Goal: Task Accomplishment & Management: Complete application form

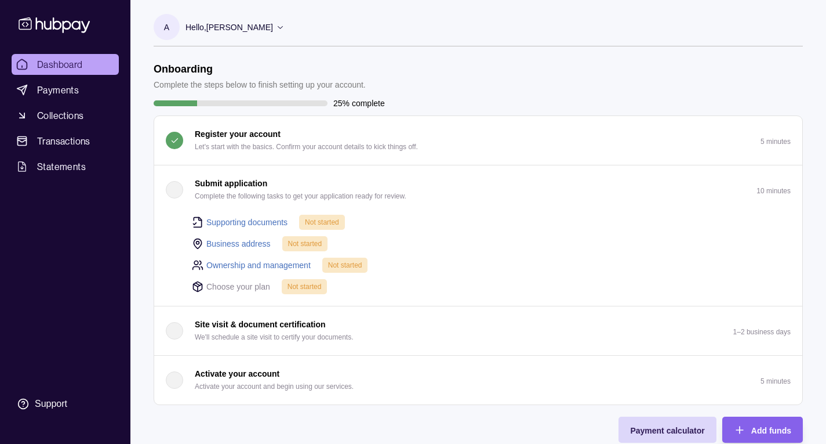
click at [175, 191] on div "button" at bounding box center [174, 189] width 17 height 17
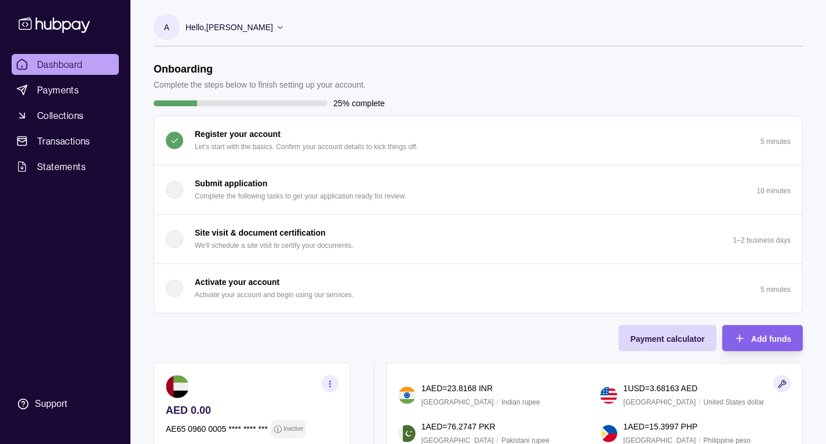
click at [175, 191] on div "button" at bounding box center [174, 189] width 17 height 17
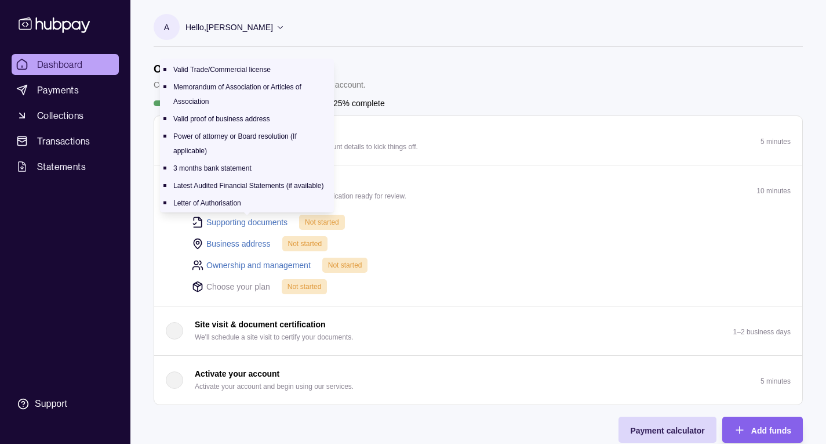
click at [260, 220] on link "Supporting documents" at bounding box center [246, 222] width 81 height 13
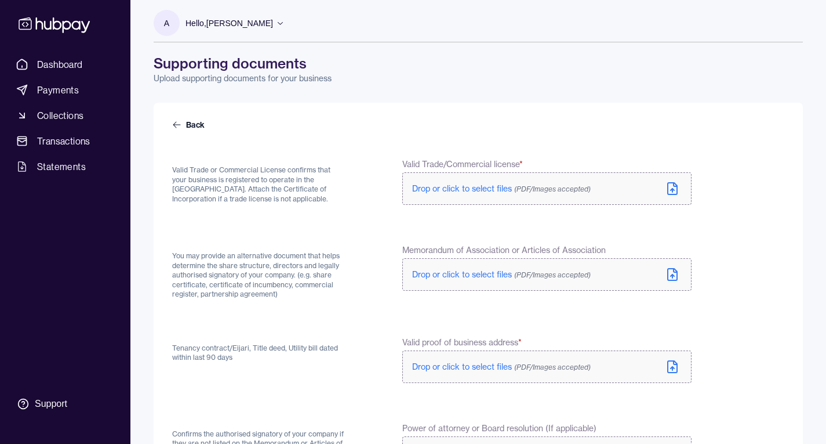
scroll to position [3, 0]
click at [676, 186] on icon at bounding box center [675, 184] width 3 height 3
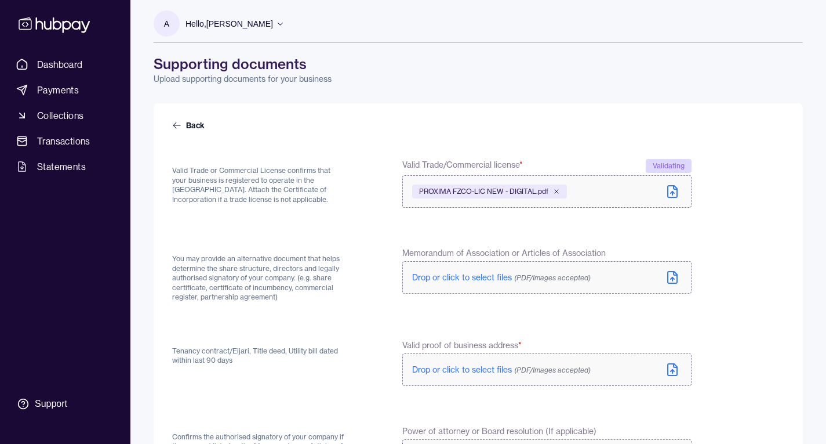
click at [673, 277] on icon at bounding box center [672, 278] width 3 height 2
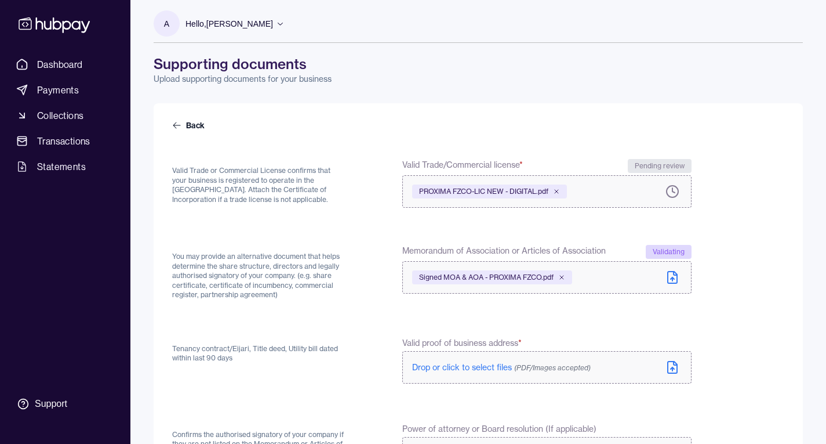
click at [673, 370] on icon at bounding box center [673, 368] width 0 height 3
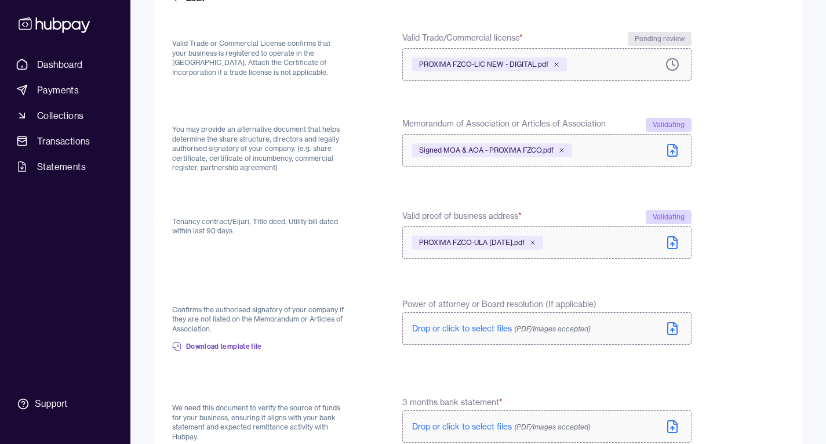
scroll to position [132, 0]
click at [236, 345] on span "Download template file" at bounding box center [224, 344] width 76 height 9
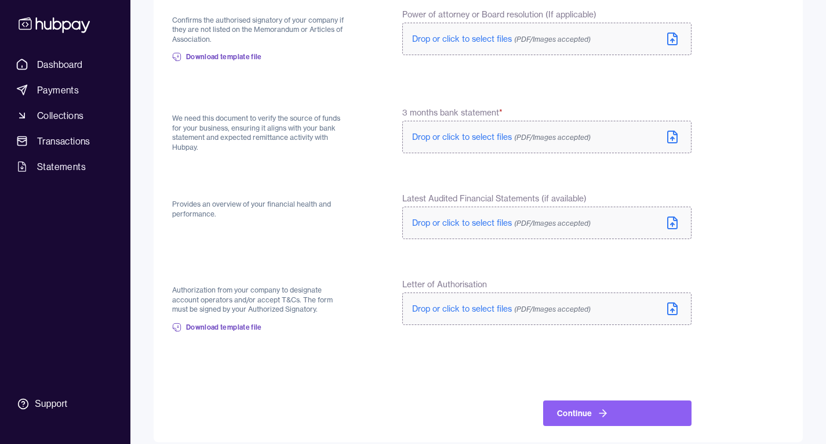
scroll to position [418, 0]
click at [247, 323] on span "Download template file" at bounding box center [224, 326] width 76 height 9
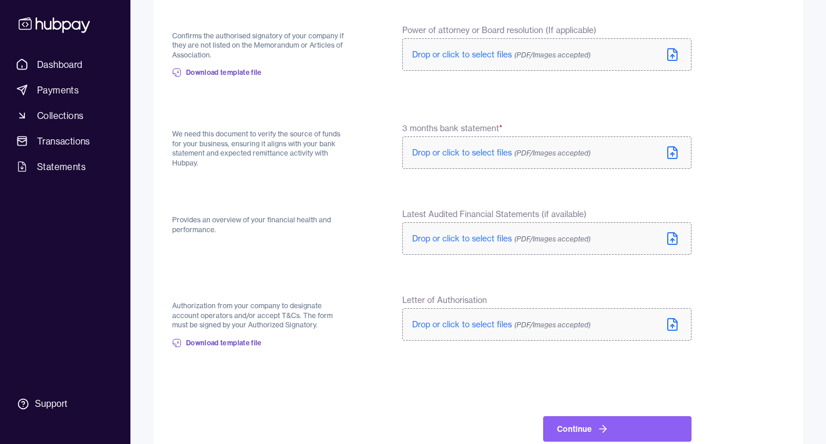
scroll to position [401, 0]
click at [670, 319] on icon at bounding box center [672, 325] width 9 height 12
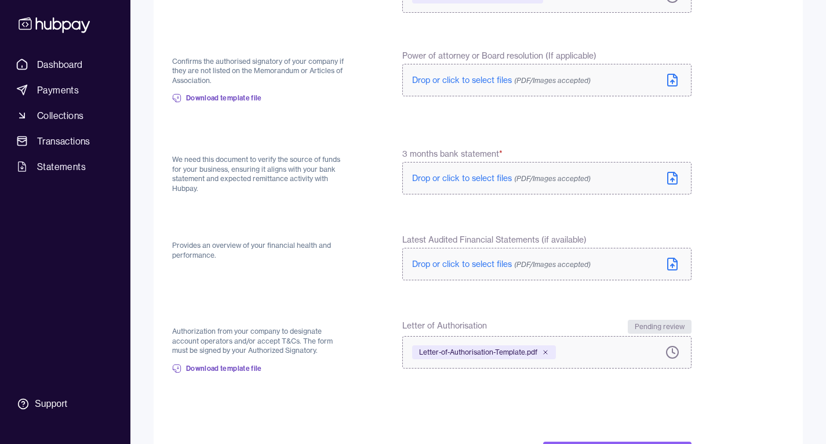
scroll to position [377, 0]
click at [674, 171] on icon at bounding box center [675, 172] width 3 height 3
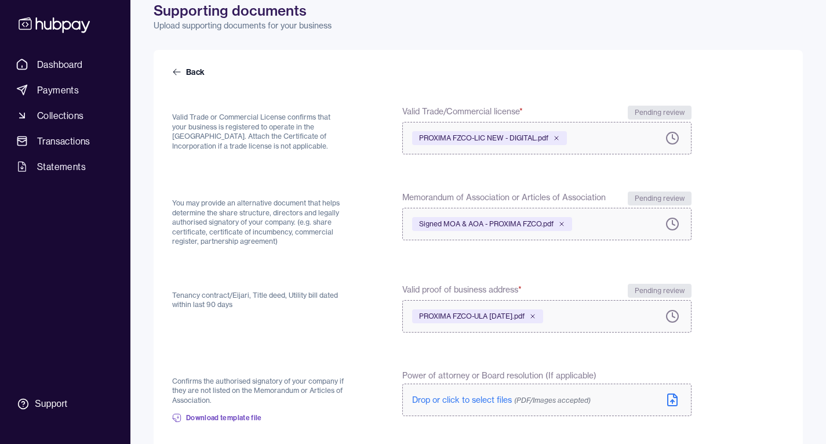
scroll to position [57, 0]
click at [531, 137] on span "PROXIMA FZCO-LIC NEW - DIGITAL.pdf" at bounding box center [483, 137] width 129 height 9
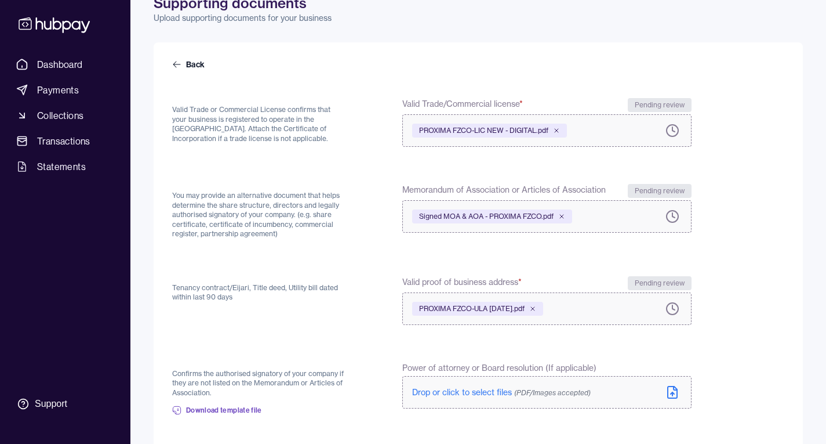
scroll to position [65, 0]
click at [735, 172] on form "Back Valid Trade or Commercial License confirms that your business is registere…" at bounding box center [478, 418] width 612 height 720
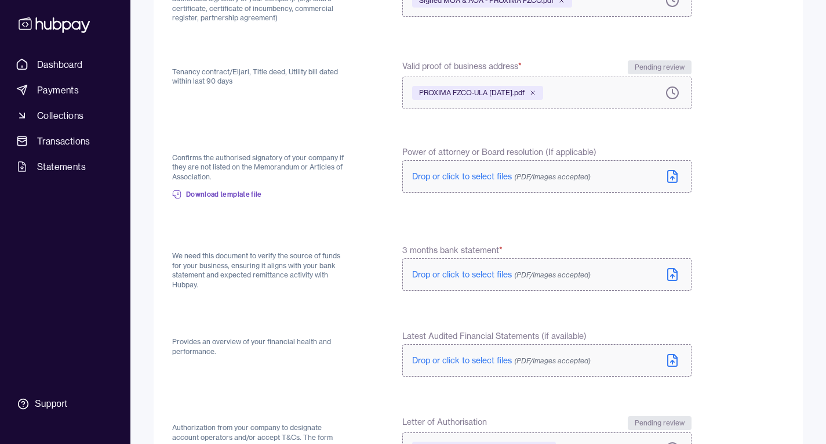
scroll to position [279, 0]
click at [701, 217] on form "Back Valid Trade or Commercial License confirms that your business is registere…" at bounding box center [478, 203] width 612 height 720
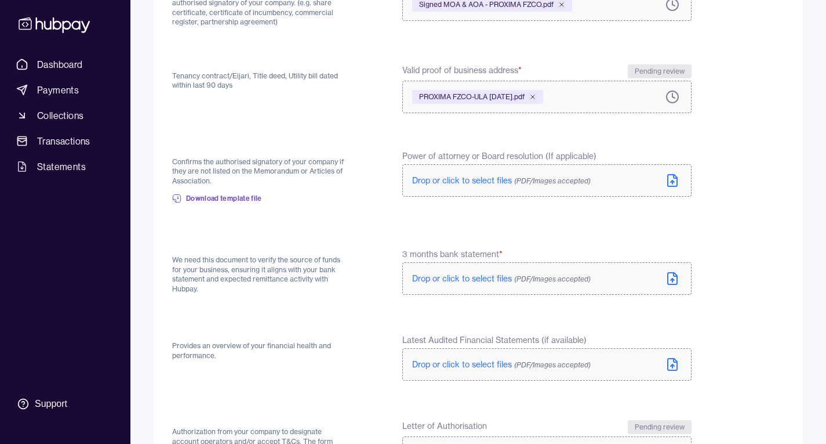
scroll to position [275, 0]
click at [720, 211] on form "Back Valid Trade or Commercial License confirms that your business is registere…" at bounding box center [478, 208] width 612 height 720
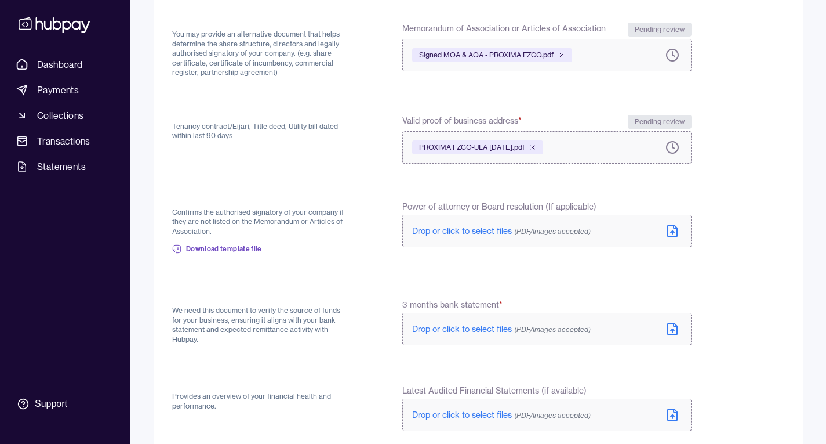
scroll to position [226, 0]
click at [742, 241] on form "Back Valid Trade or Commercial License confirms that your business is registere…" at bounding box center [478, 257] width 612 height 720
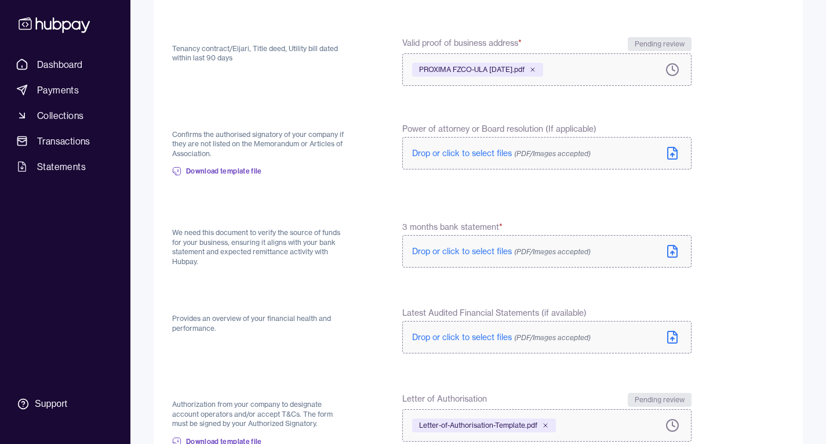
scroll to position [429, 0]
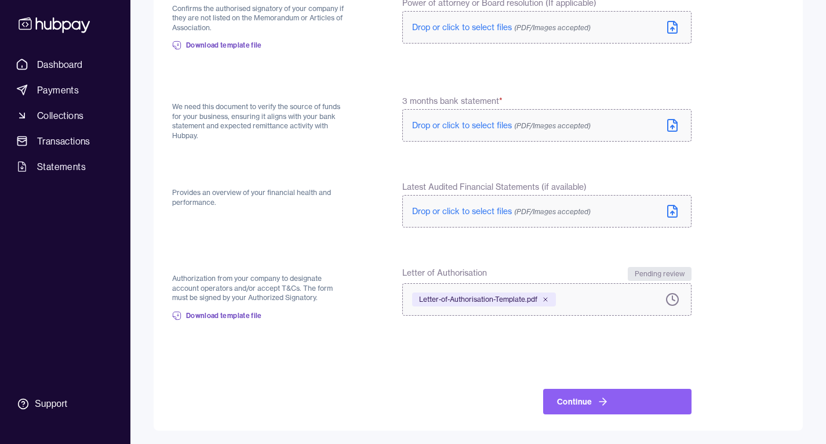
drag, startPoint x: 779, startPoint y: 163, endPoint x: 748, endPoint y: 114, distance: 58.1
click at [748, 114] on form "Back Valid Trade or Commercial License confirms that your business is registere…" at bounding box center [478, 54] width 612 height 720
click at [754, 55] on form "Back Valid Trade or Commercial License confirms that your business is registere…" at bounding box center [478, 54] width 612 height 720
click at [674, 128] on icon at bounding box center [673, 125] width 14 height 14
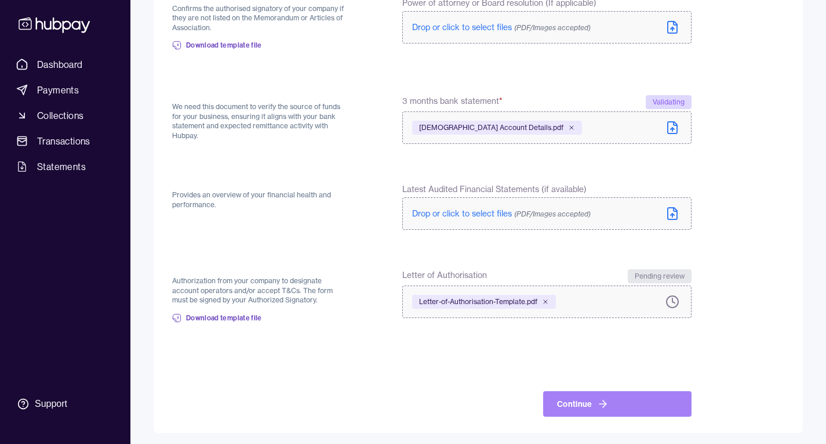
click at [584, 403] on button "Continue" at bounding box center [617, 404] width 148 height 26
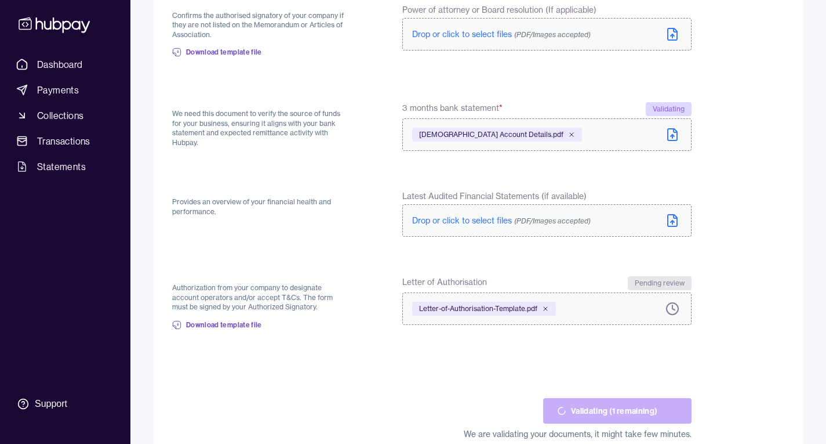
scroll to position [423, 0]
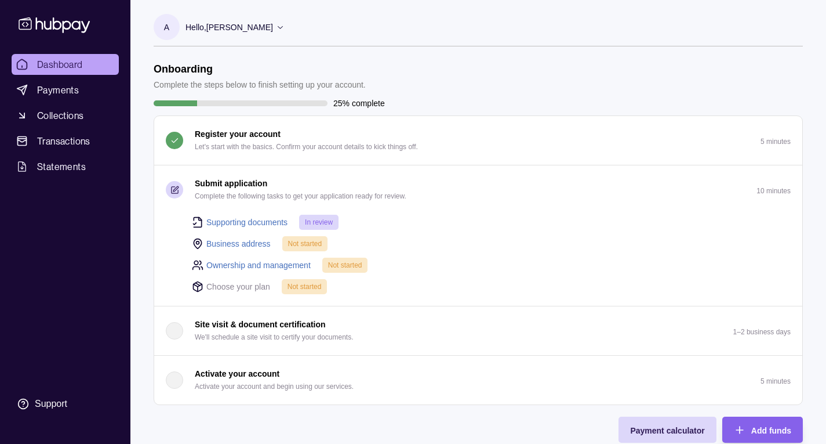
click at [249, 239] on link "Business address" at bounding box center [238, 243] width 64 height 13
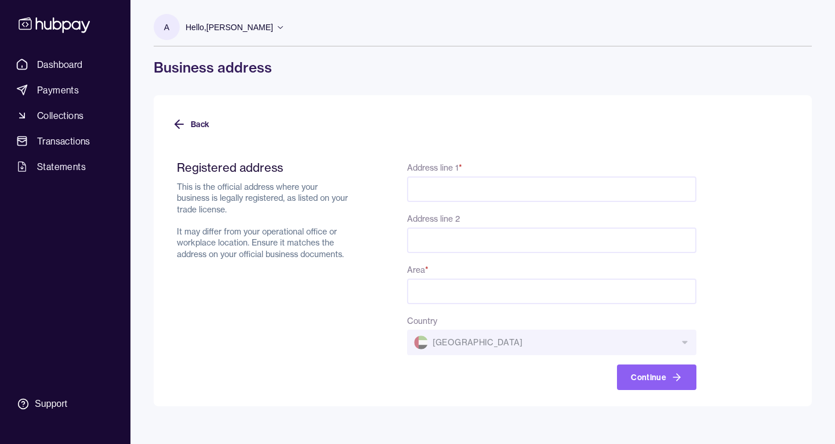
paste input "**********"
drag, startPoint x: 682, startPoint y: 190, endPoint x: 380, endPoint y: 184, distance: 302.2
click at [380, 184] on div "**********" at bounding box center [437, 275] width 520 height 230
type input "**********"
click at [440, 295] on input "Area *" at bounding box center [551, 291] width 289 height 26
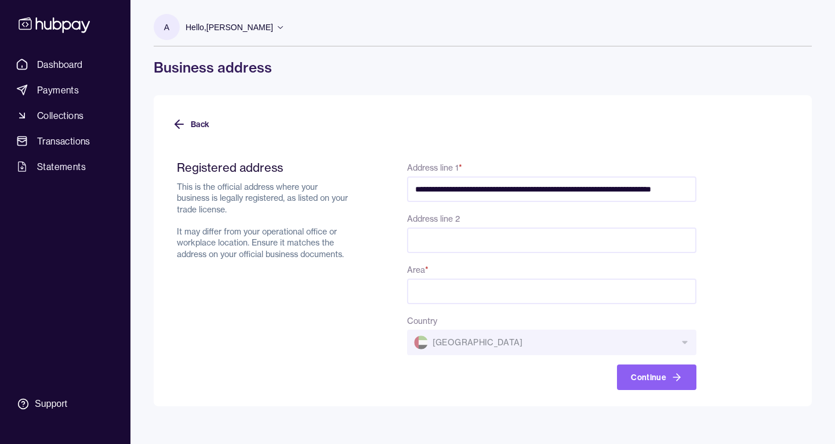
paste input "**********"
type input "**********"
click at [543, 368] on div "Continue" at bounding box center [551, 377] width 289 height 26
click at [636, 382] on button "Continue" at bounding box center [656, 377] width 79 height 26
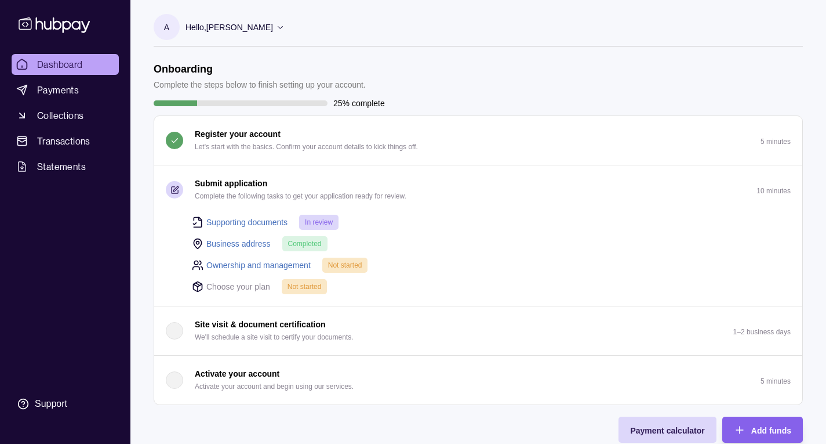
click at [235, 260] on link "Ownership and management" at bounding box center [258, 265] width 104 height 13
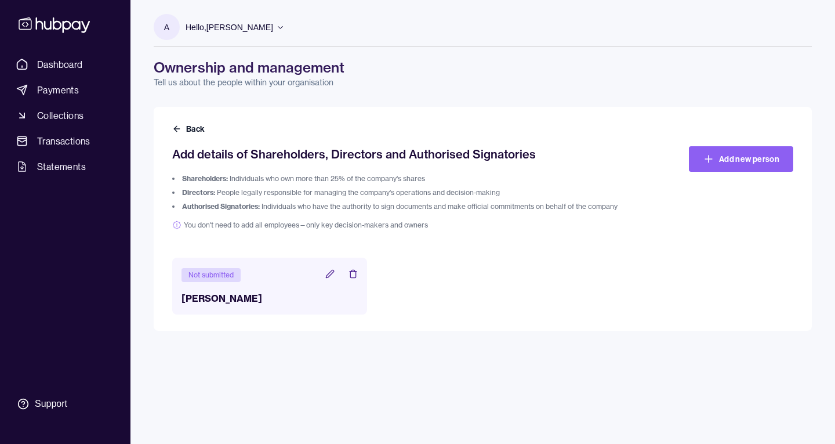
click at [330, 274] on icon at bounding box center [329, 273] width 9 height 9
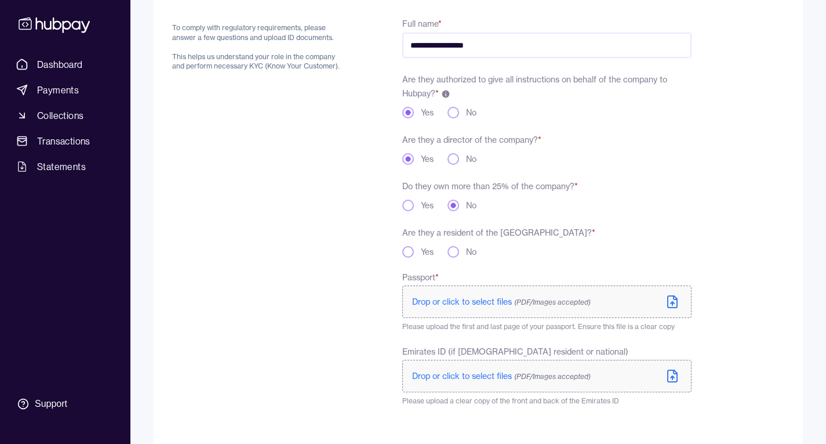
scroll to position [135, 0]
click at [408, 250] on button "Yes" at bounding box center [408, 251] width 12 height 12
click at [472, 296] on span "Drop or click to select files (PDF/Images accepted)" at bounding box center [501, 301] width 179 height 10
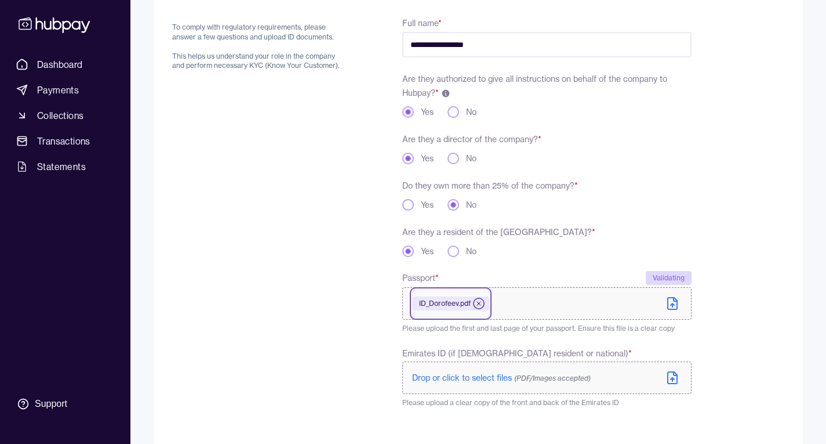
click at [481, 302] on icon at bounding box center [478, 303] width 7 height 7
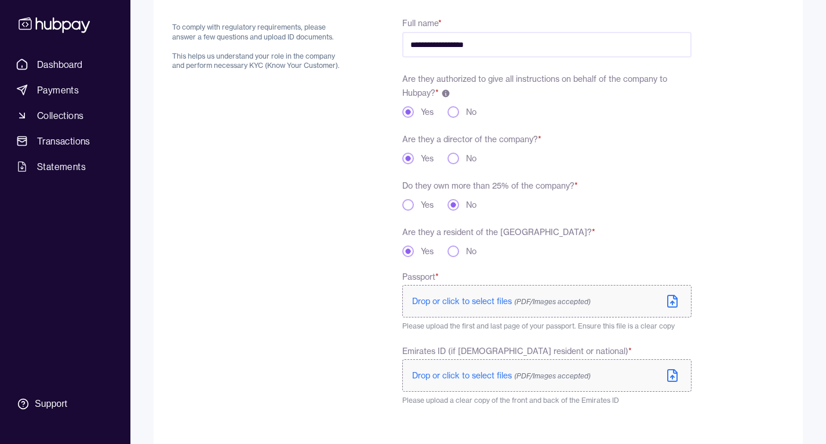
click at [492, 300] on span "Drop or click to select files (PDF/Images accepted)" at bounding box center [501, 301] width 179 height 10
click at [447, 373] on span "Drop or click to select files (PDF/Images accepted)" at bounding box center [501, 377] width 179 height 10
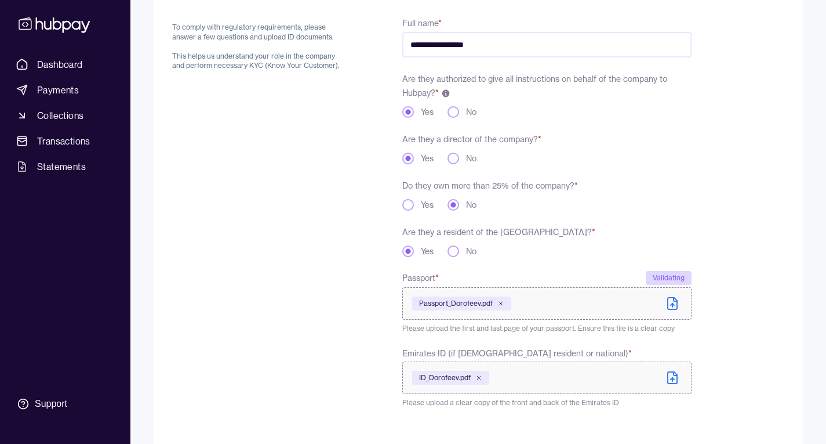
click at [430, 372] on div "ID_Dorofeev.pdf" at bounding box center [450, 378] width 77 height 14
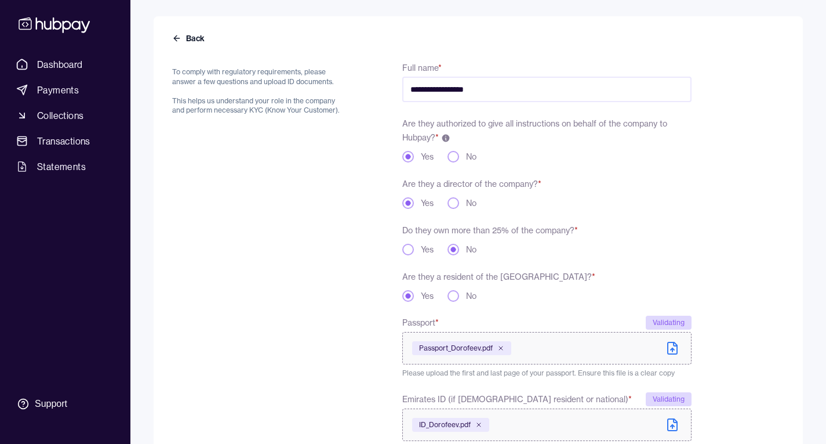
scroll to position [199, 0]
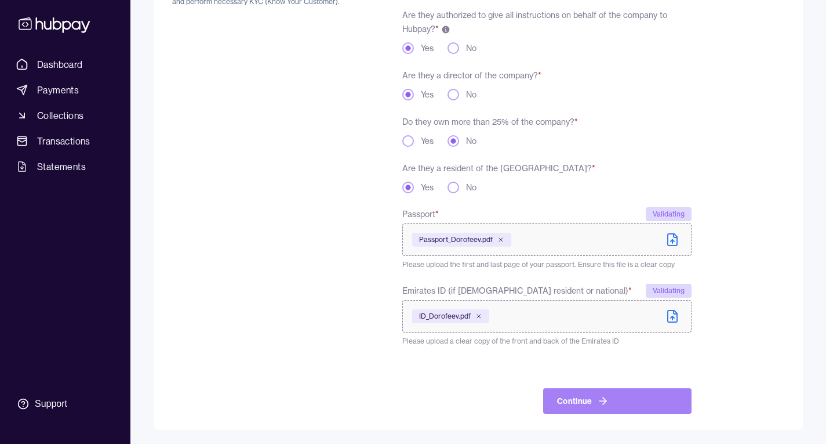
click at [573, 402] on button "Continue" at bounding box center [617, 401] width 148 height 26
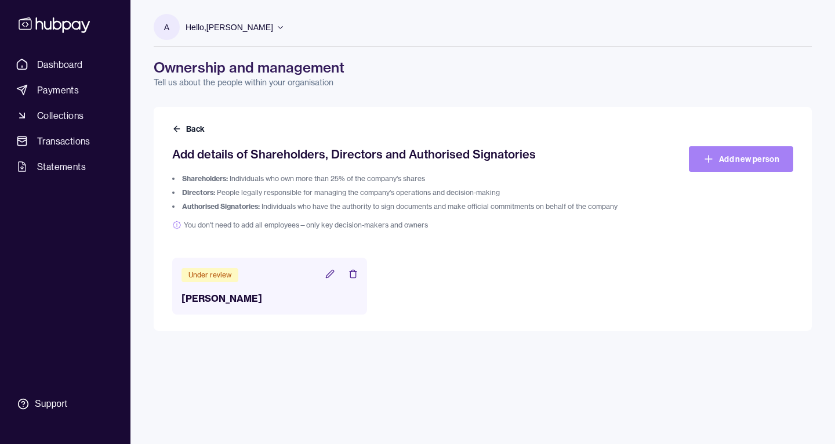
click at [711, 159] on icon at bounding box center [708, 159] width 7 height 0
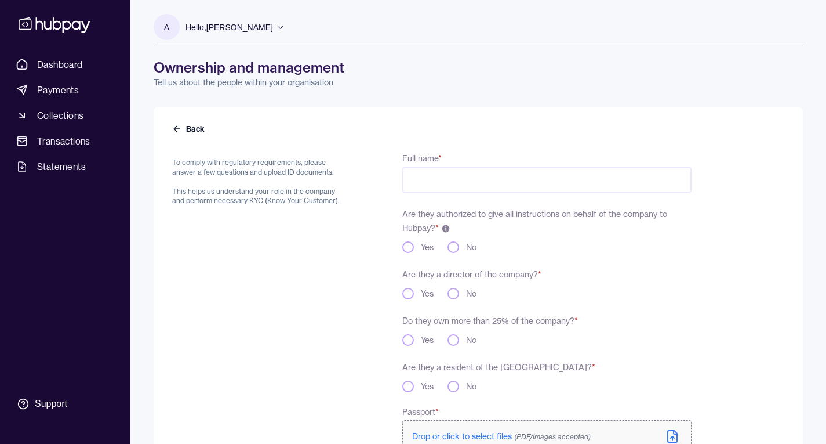
click at [552, 177] on input "Full name *" at bounding box center [546, 180] width 289 height 26
click at [558, 181] on input "Full name *" at bounding box center [546, 180] width 289 height 26
type input "*"
drag, startPoint x: 455, startPoint y: 177, endPoint x: 362, endPoint y: 181, distance: 92.9
click at [362, 181] on div "To comply with regulatory requirements, please answer a few questions and uploa…" at bounding box center [432, 382] width 520 height 462
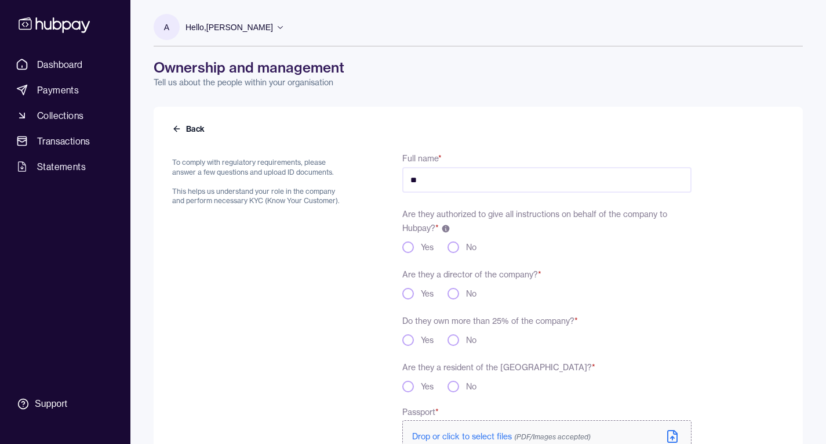
type input "*"
type input "**********"
click at [283, 261] on div "To comply with regulatory requirements, please answer a few questions and uploa…" at bounding box center [259, 382] width 175 height 462
click at [456, 247] on button "No" at bounding box center [454, 247] width 12 height 12
click at [455, 290] on button "No" at bounding box center [454, 294] width 12 height 12
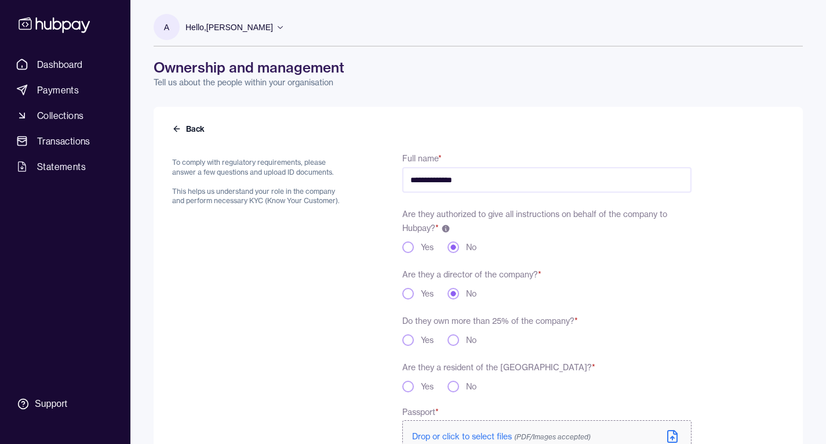
click at [456, 340] on button "No" at bounding box center [454, 340] width 12 height 12
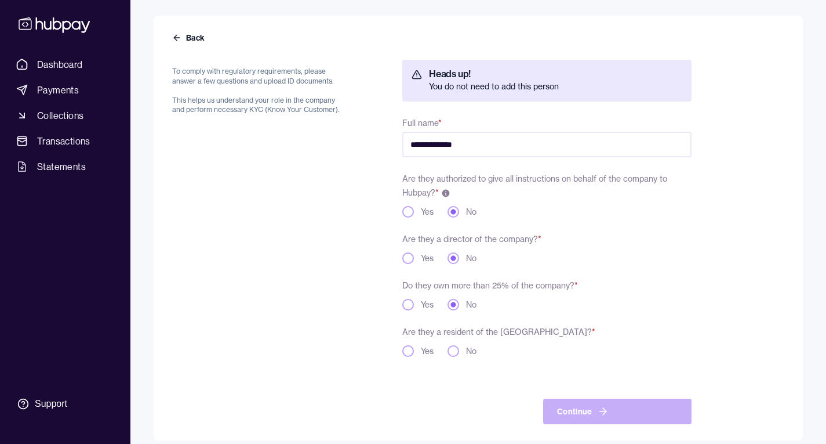
scroll to position [92, 0]
click at [408, 346] on button "Yes" at bounding box center [408, 350] width 12 height 12
click at [405, 213] on button "Yes" at bounding box center [408, 211] width 12 height 12
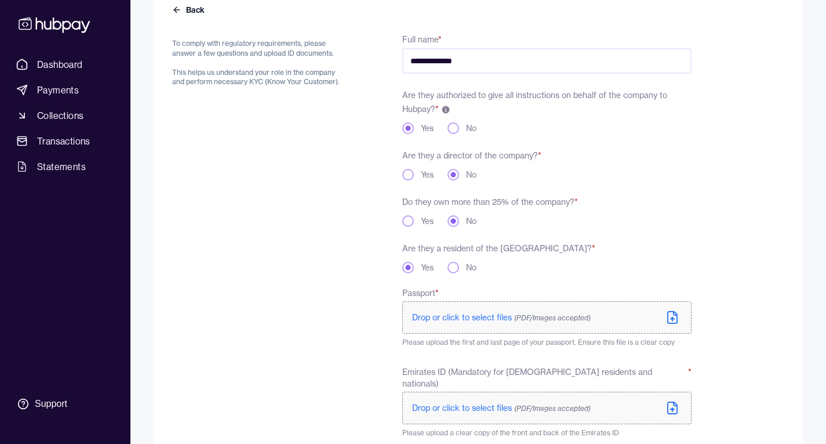
scroll to position [128, 0]
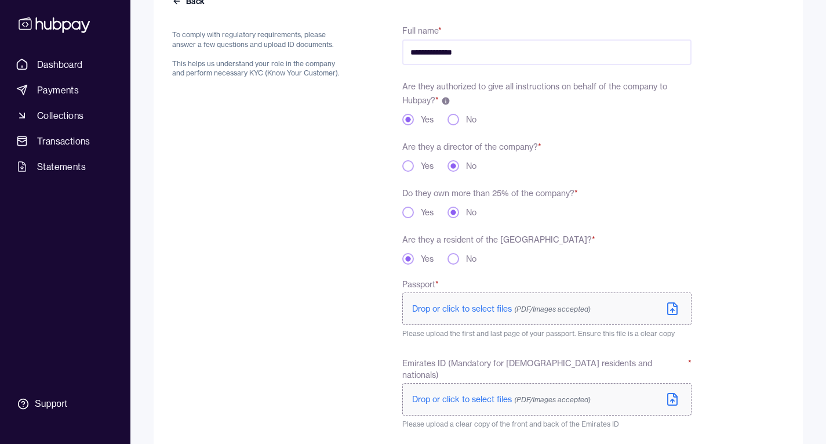
click at [455, 310] on span "Drop or click to select files (PDF/Images accepted)" at bounding box center [501, 308] width 179 height 10
click at [461, 394] on span "Drop or click to select files (PDF/Images accepted)" at bounding box center [501, 399] width 179 height 10
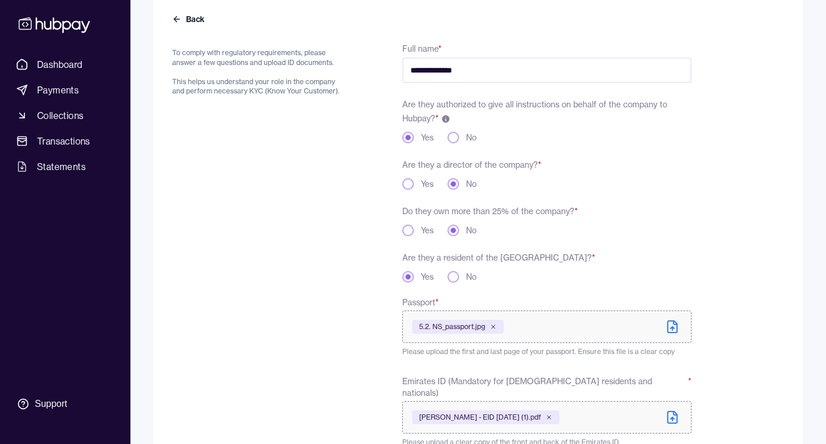
scroll to position [199, 0]
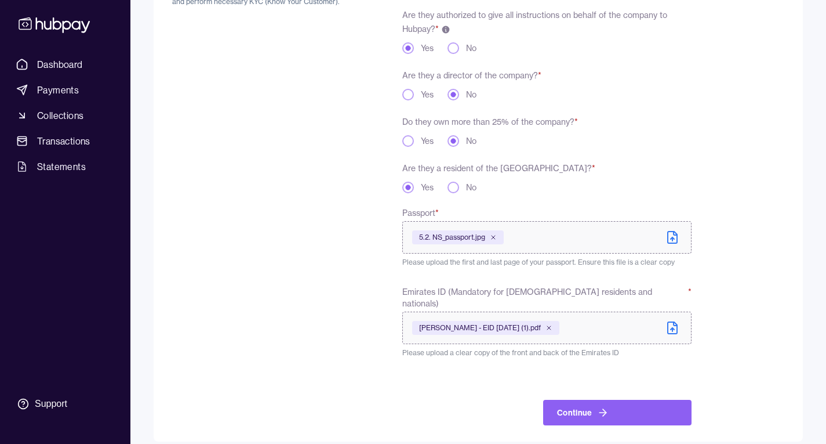
click at [546, 427] on div "**********" at bounding box center [478, 174] width 649 height 533
click at [678, 352] on div "**********" at bounding box center [546, 188] width 289 height 473
click at [608, 405] on button "Continue" at bounding box center [617, 413] width 148 height 26
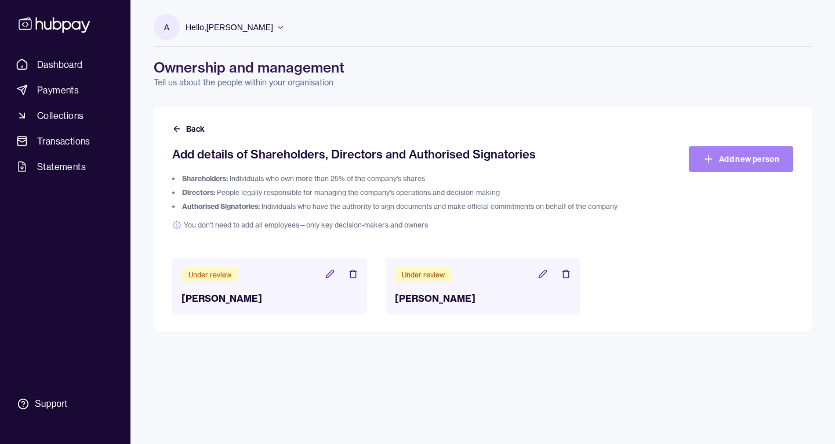
click at [725, 166] on link "Add new person" at bounding box center [741, 159] width 104 height 26
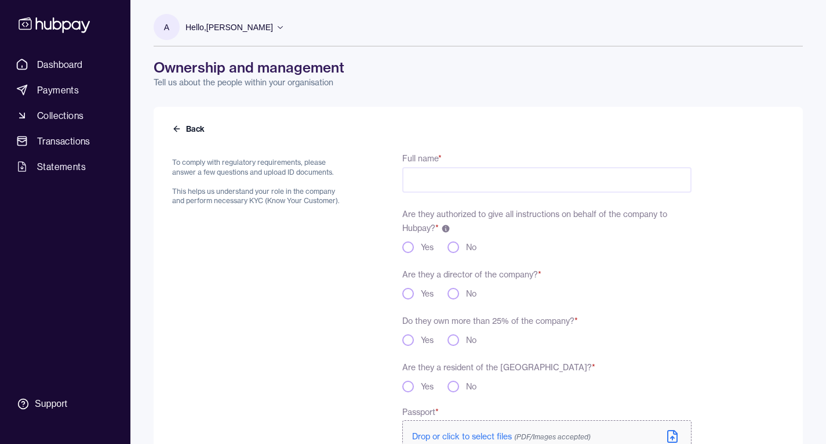
click at [496, 172] on input "Full name *" at bounding box center [546, 180] width 289 height 26
type input "**********"
click at [404, 246] on button "Yes" at bounding box center [408, 247] width 12 height 12
click at [456, 291] on button "No" at bounding box center [454, 294] width 12 height 12
click at [408, 343] on button "Yes" at bounding box center [408, 340] width 12 height 12
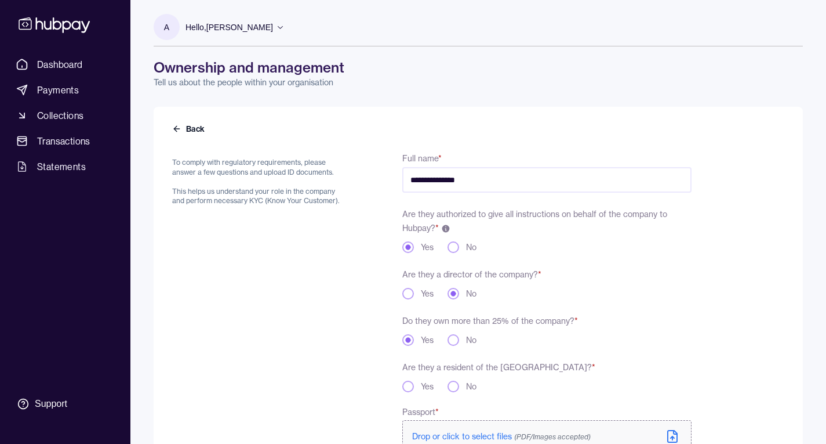
click at [404, 384] on button "Yes" at bounding box center [408, 386] width 12 height 12
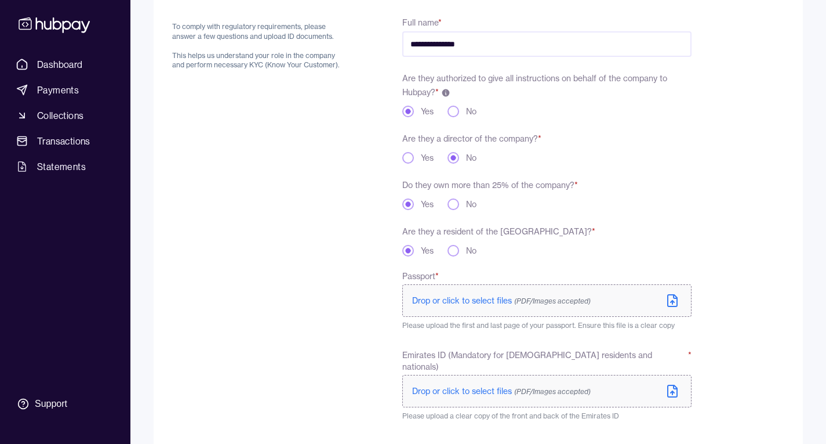
scroll to position [145, 0]
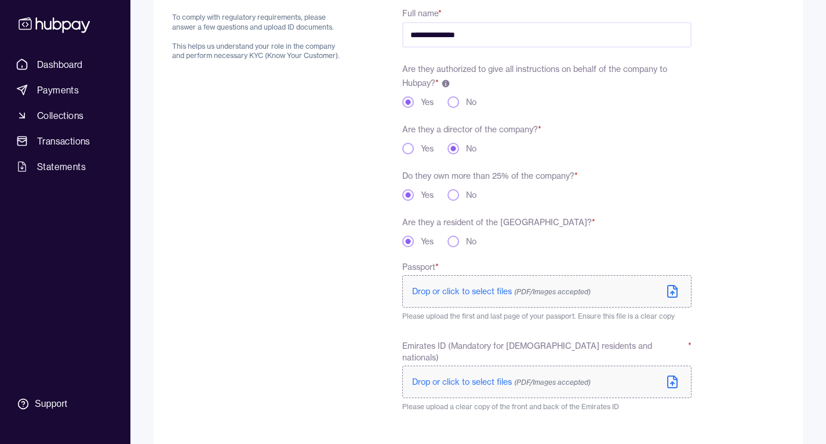
click at [485, 292] on span "Drop or click to select files (PDF/Images accepted)" at bounding box center [501, 291] width 179 height 10
click at [448, 376] on span "Drop or click to select files (PDF/Images accepted)" at bounding box center [501, 381] width 179 height 10
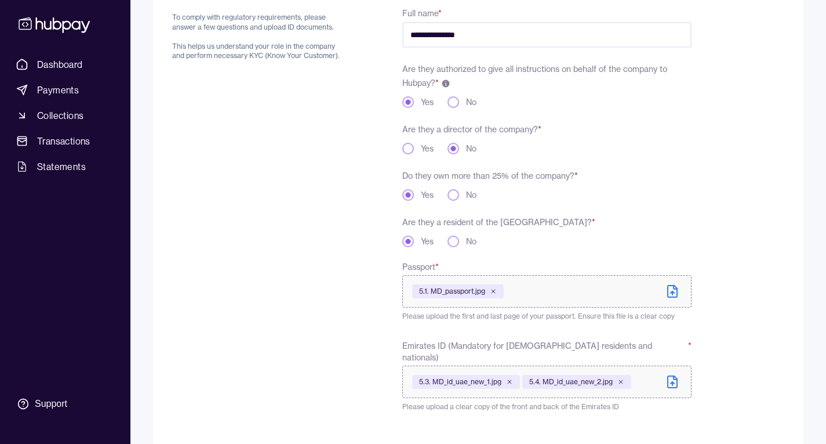
click at [677, 376] on icon at bounding box center [672, 382] width 9 height 12
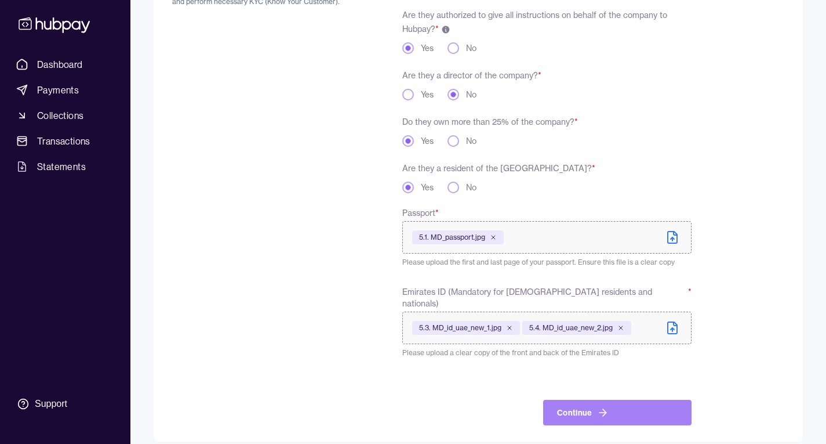
click at [602, 412] on icon "button" at bounding box center [603, 412] width 7 height 0
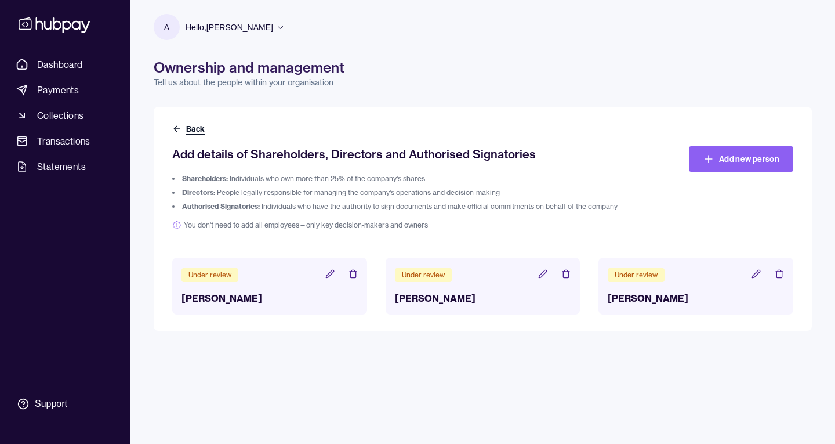
click at [194, 126] on button "Back" at bounding box center [189, 129] width 35 height 12
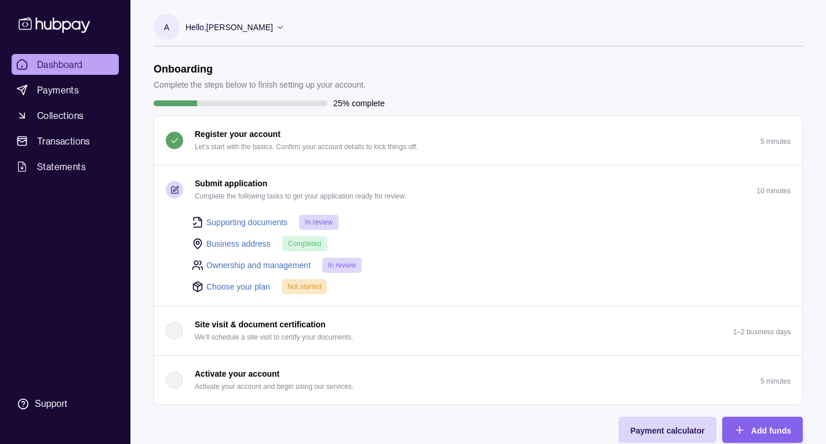
click at [241, 285] on link "Choose your plan" at bounding box center [238, 286] width 64 height 13
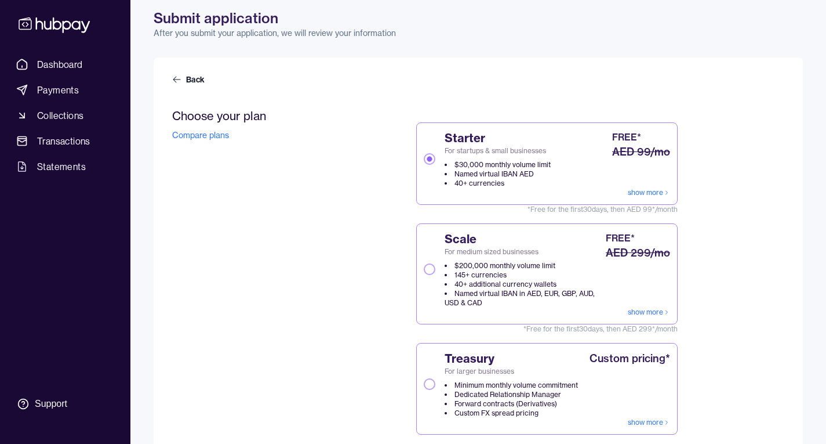
scroll to position [57, 0]
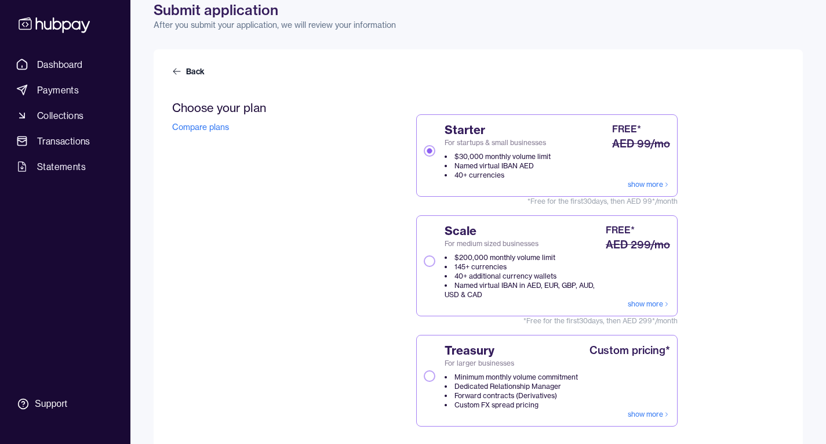
click at [638, 412] on link "show more" at bounding box center [649, 413] width 42 height 9
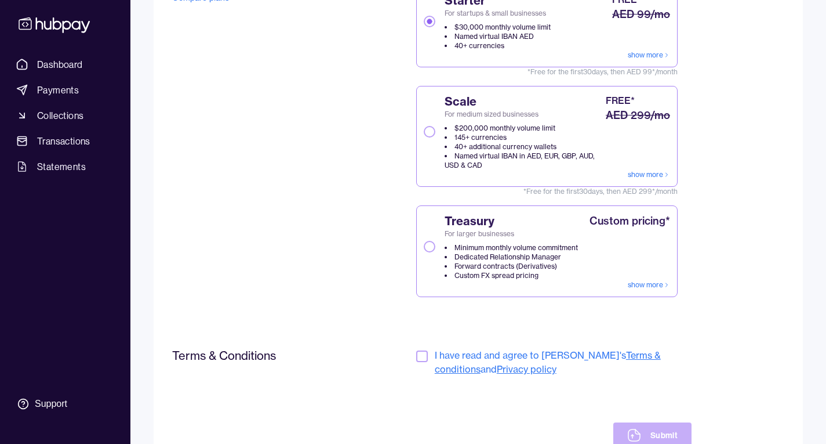
scroll to position [194, 0]
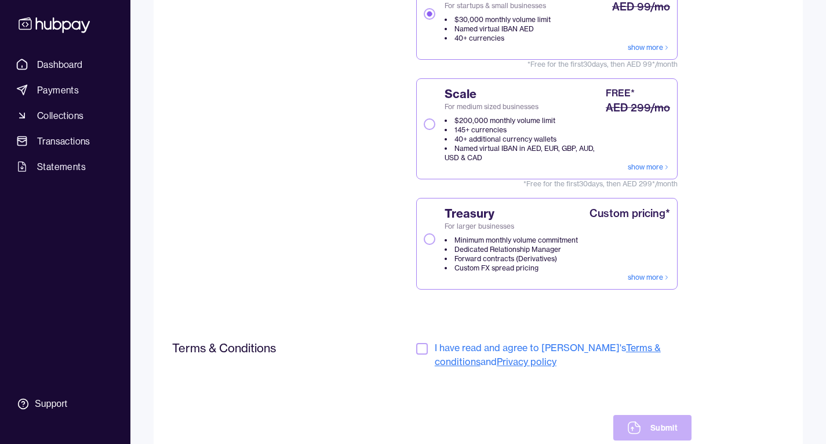
click at [431, 127] on button "Scale For medium sized businesses $200,000 monthly volume limit 145+ currencies…" at bounding box center [430, 124] width 12 height 12
click at [422, 351] on button "button" at bounding box center [422, 349] width 12 height 12
click at [655, 419] on button "Submit" at bounding box center [652, 428] width 78 height 26
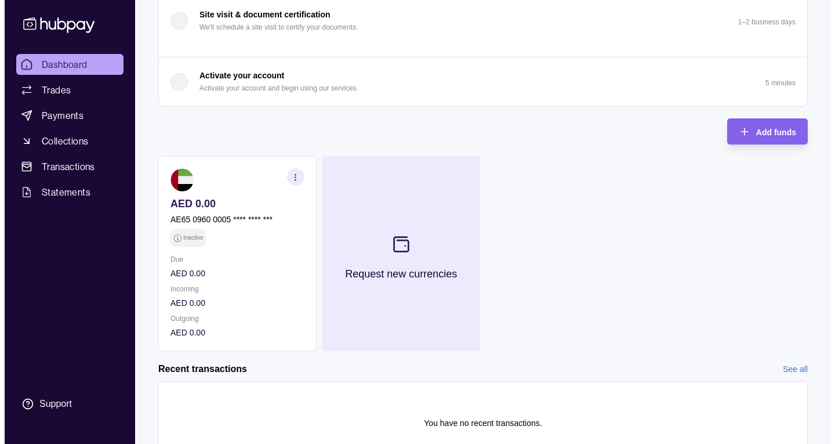
scroll to position [219, 0]
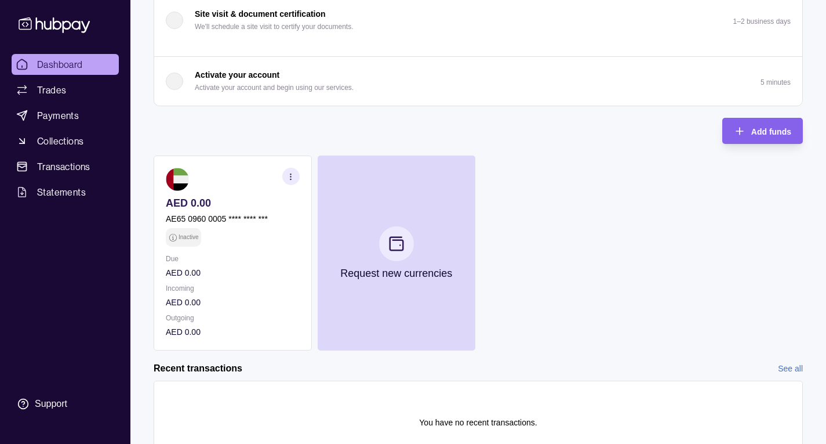
click at [290, 174] on circle "button" at bounding box center [290, 173] width 1 height 1
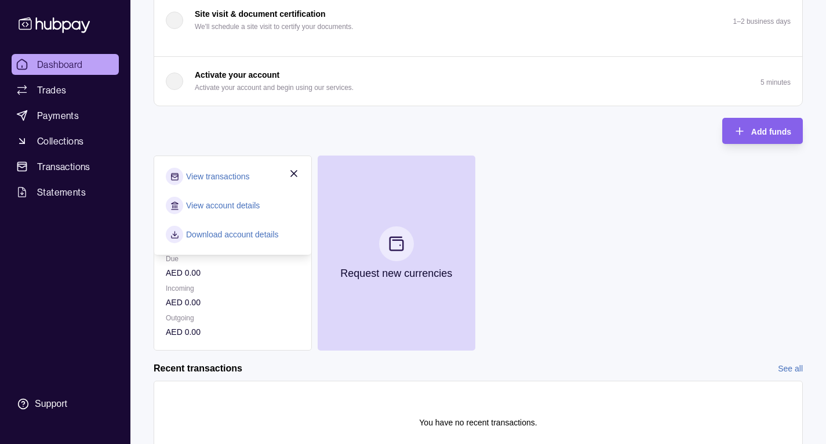
click at [274, 286] on p "Incoming" at bounding box center [233, 288] width 134 height 13
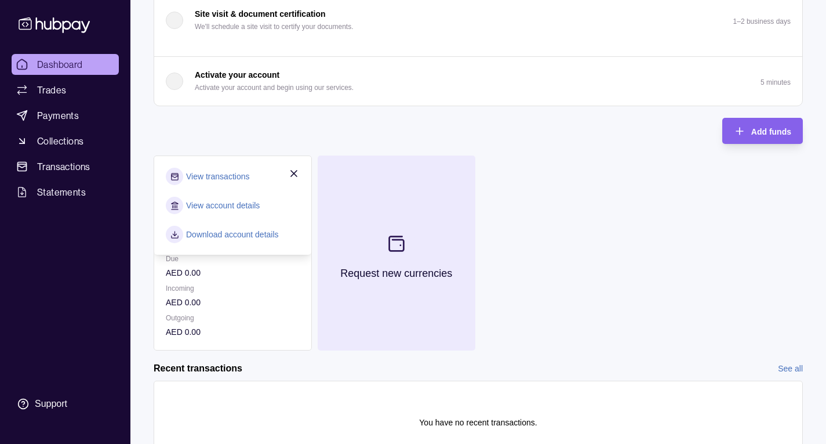
click at [400, 240] on icon at bounding box center [396, 244] width 14 height 14
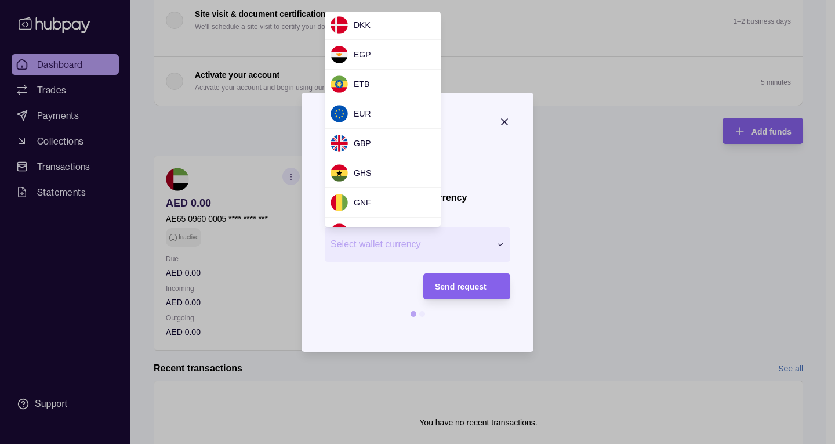
scroll to position [179, 0]
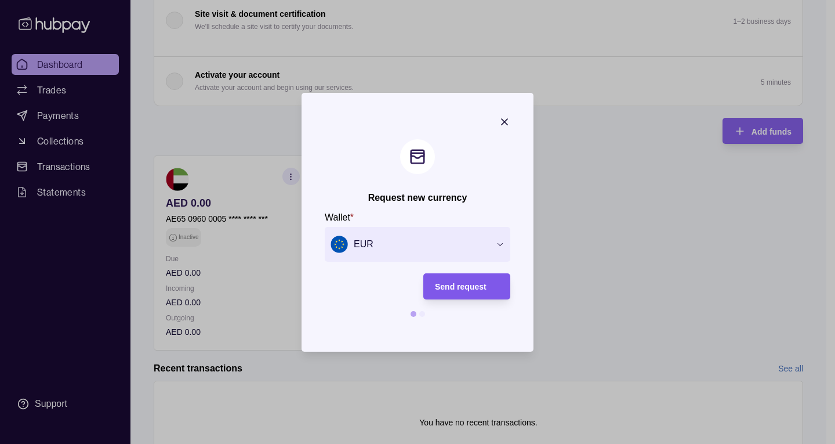
click at [452, 279] on div "Send request" at bounding box center [467, 286] width 64 height 14
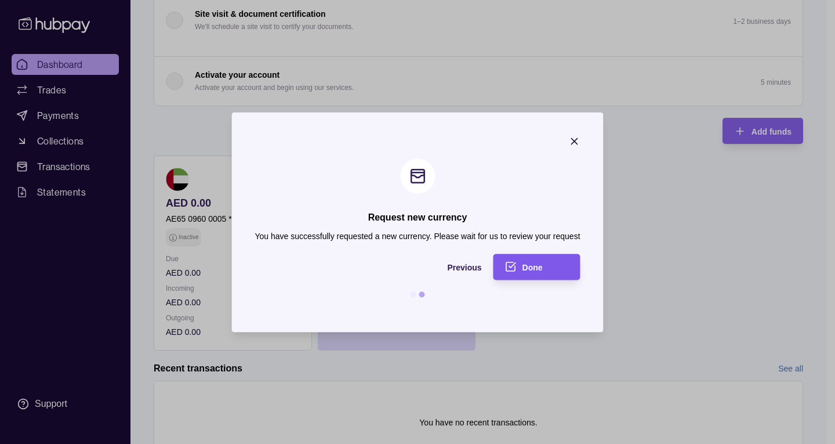
click at [524, 268] on span "Done" at bounding box center [532, 267] width 20 height 9
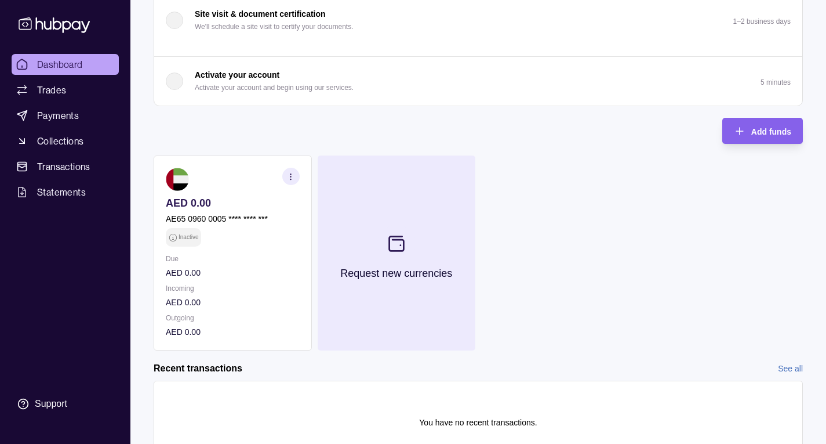
click at [400, 238] on icon at bounding box center [396, 243] width 19 height 19
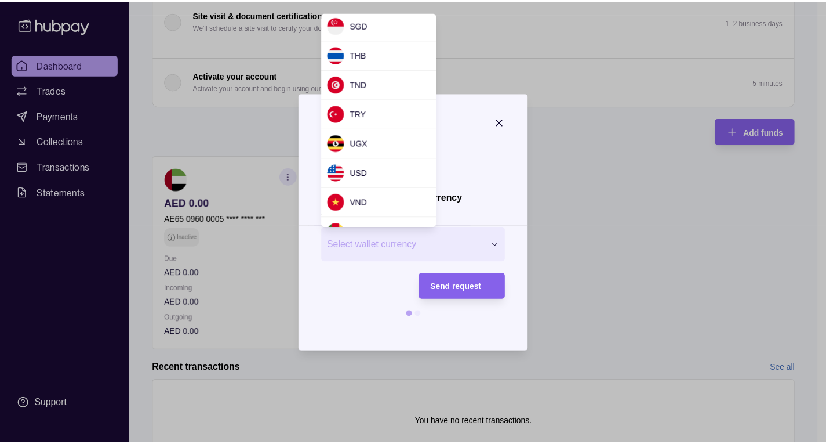
scroll to position [1008, 0]
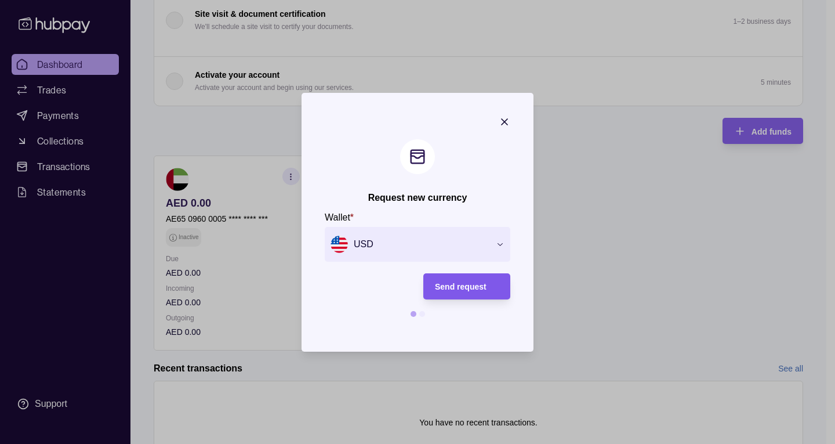
click at [463, 286] on span "Send request" at bounding box center [461, 286] width 52 height 9
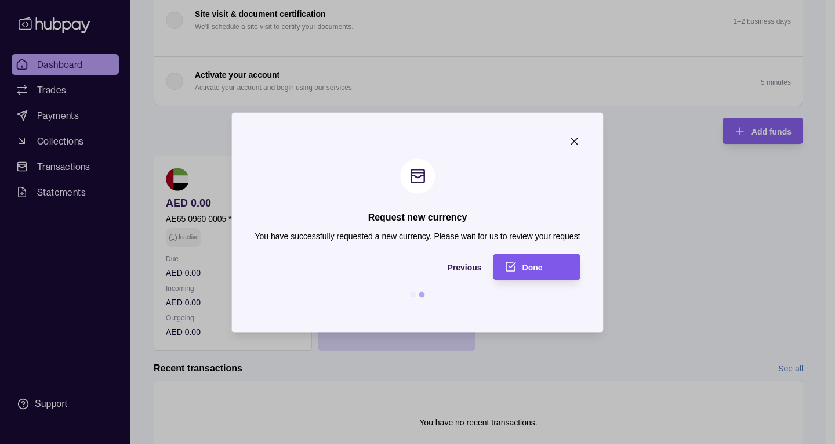
click at [545, 264] on div "Done" at bounding box center [545, 267] width 46 height 14
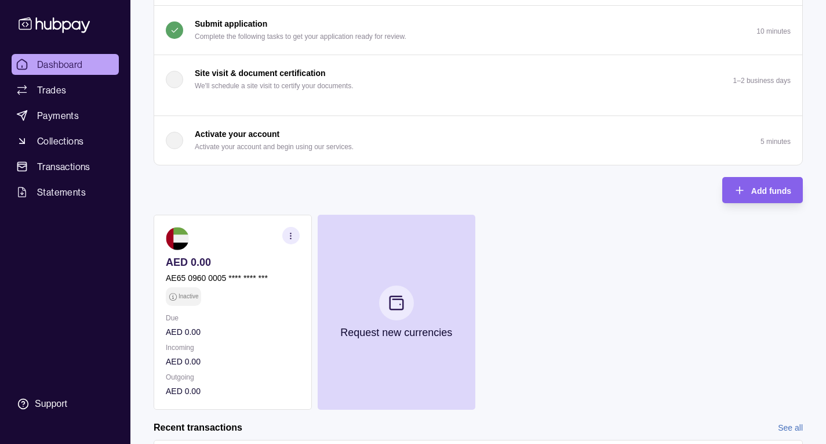
scroll to position [161, 0]
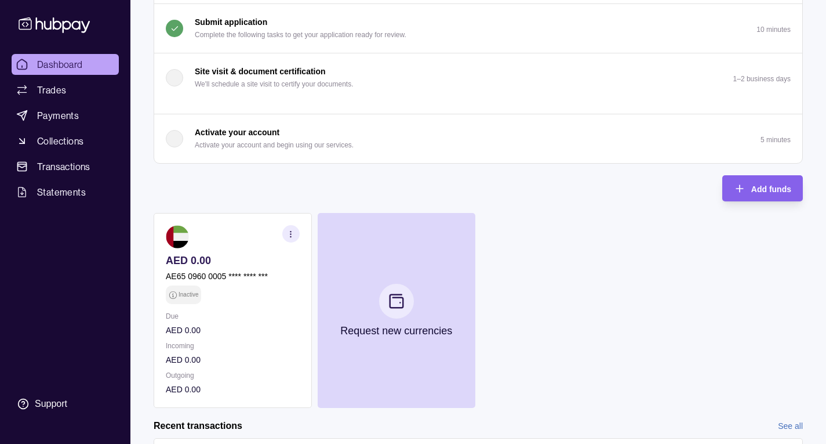
click at [291, 236] on circle "button" at bounding box center [290, 236] width 1 height 1
click at [390, 177] on div "Onboarding Complete the steps below to finish setting up your account. 50% comp…" at bounding box center [478, 154] width 649 height 506
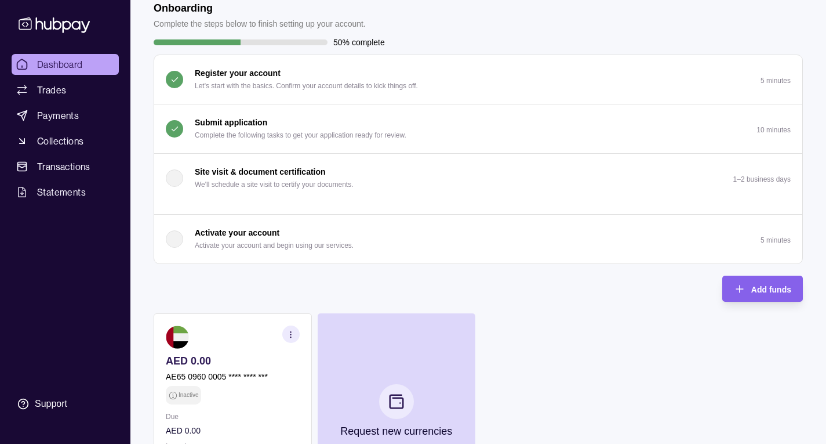
scroll to position [0, 0]
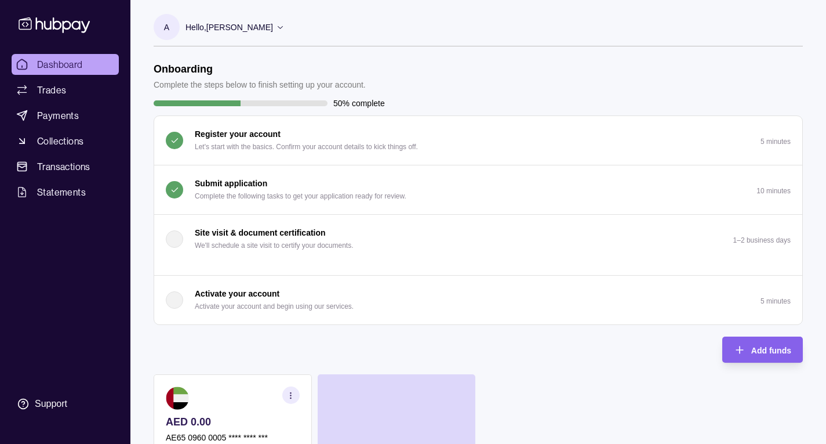
click at [285, 24] on icon at bounding box center [280, 27] width 9 height 9
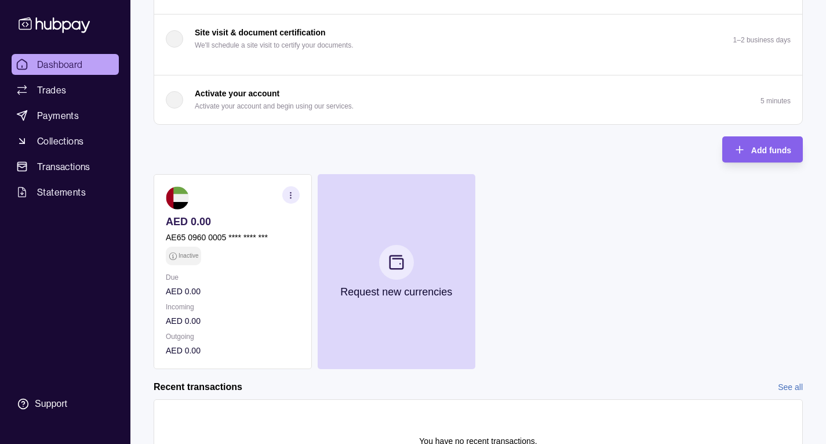
scroll to position [274, 0]
click at [290, 195] on icon "button" at bounding box center [290, 194] width 9 height 9
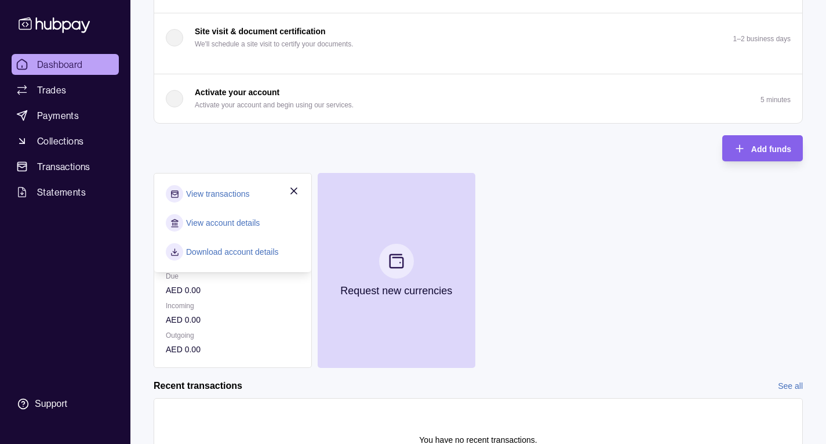
click at [255, 225] on link "View account details" at bounding box center [223, 222] width 74 height 13
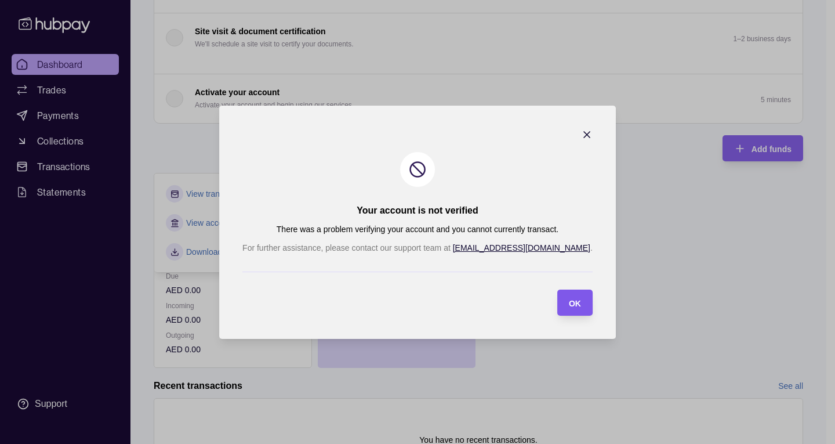
click at [569, 306] on span "OK" at bounding box center [575, 302] width 12 height 9
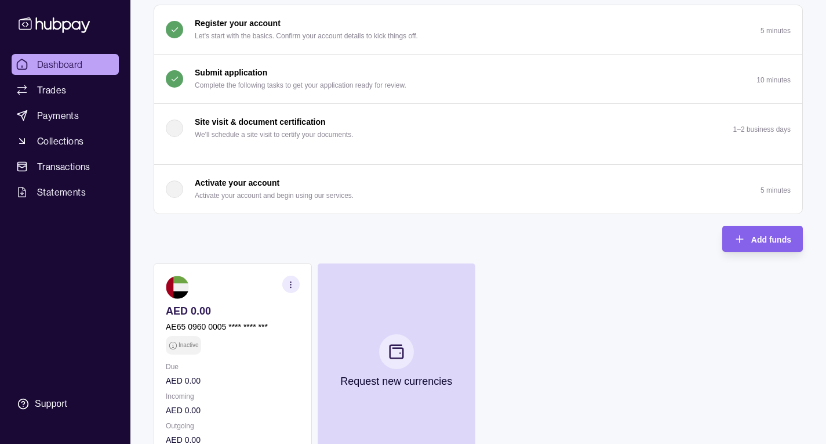
scroll to position [183, 0]
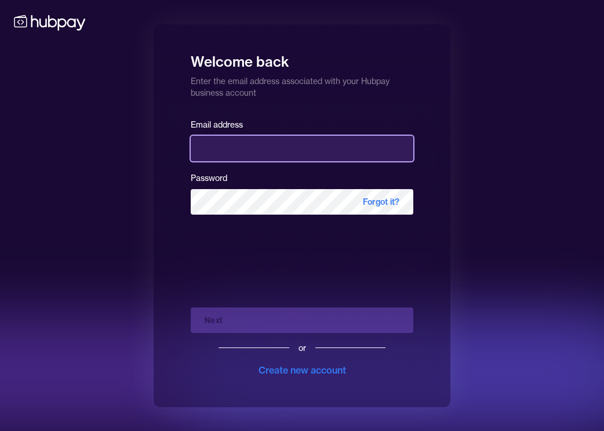
click at [283, 146] on input "email" at bounding box center [302, 149] width 223 height 26
type input "*"
type input "**********"
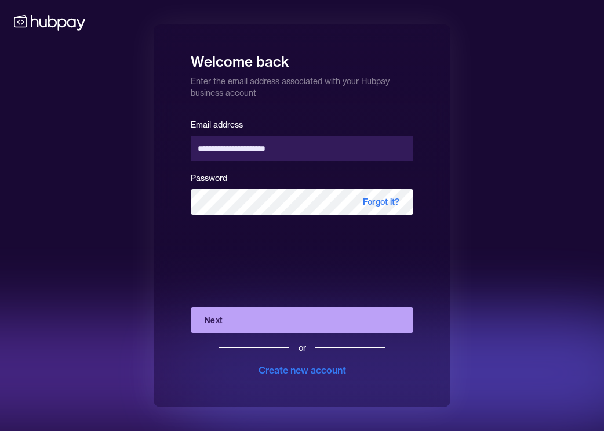
click at [267, 311] on button "Next" at bounding box center [302, 320] width 223 height 26
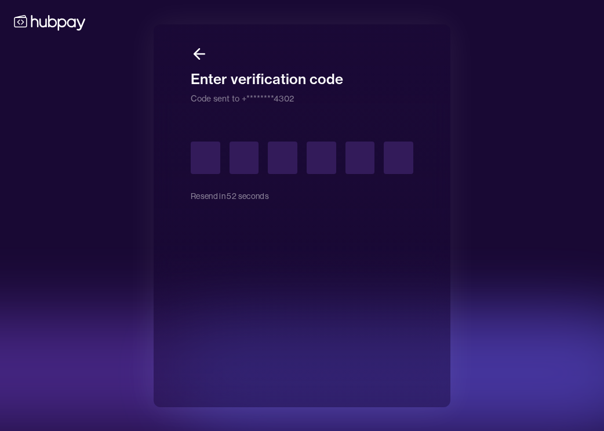
type input "*"
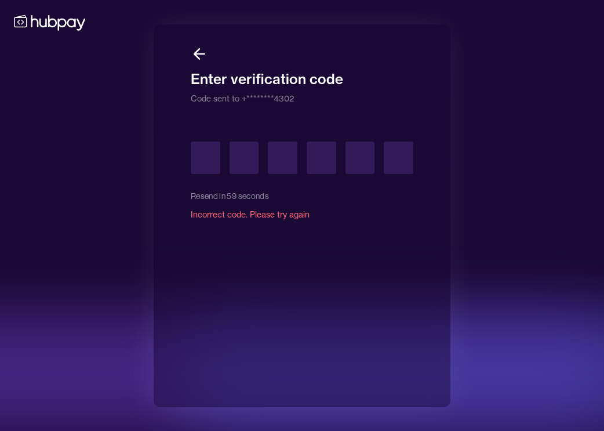
type input "*"
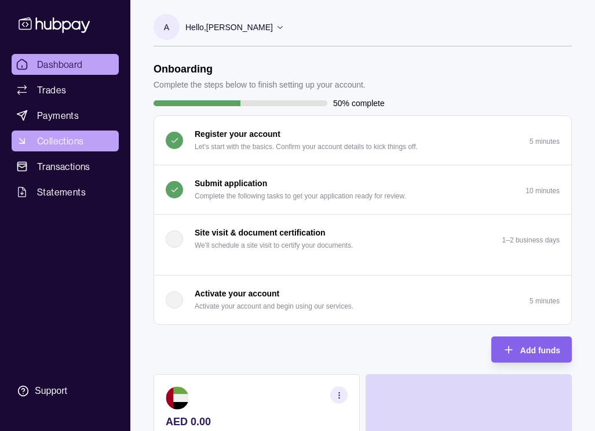
click at [57, 144] on span "Collections" at bounding box center [60, 141] width 46 height 14
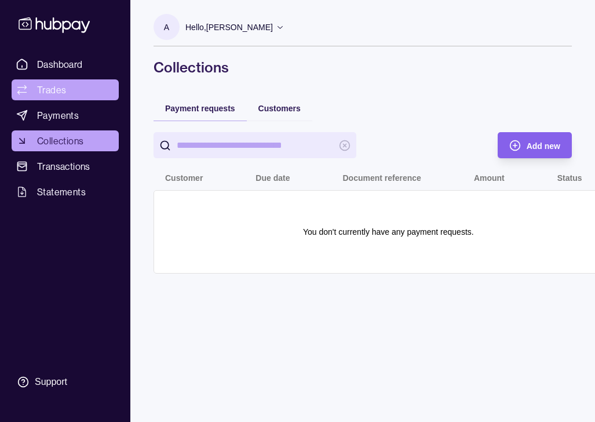
click at [37, 94] on span "Trades" at bounding box center [51, 90] width 29 height 14
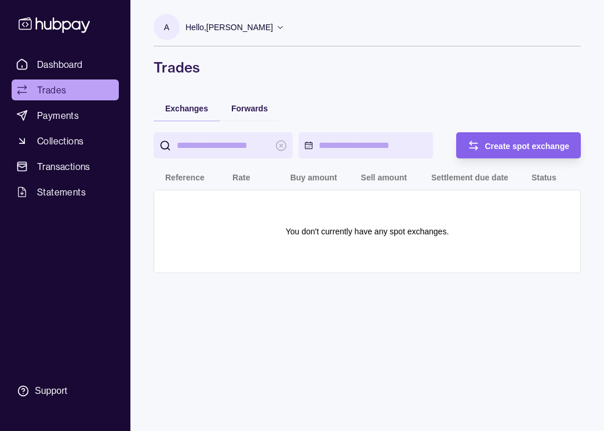
click at [273, 26] on p "Hello, [PERSON_NAME]" at bounding box center [230, 27] width 88 height 13
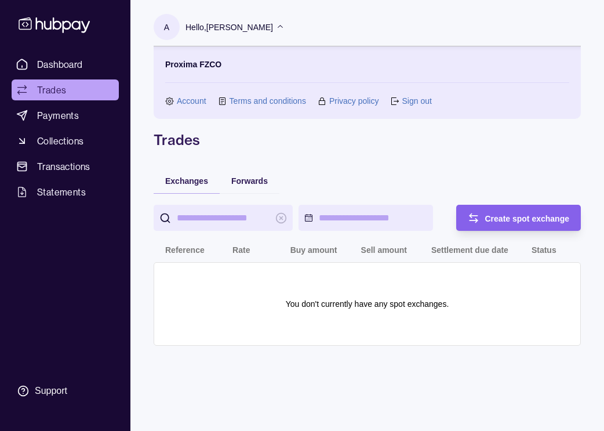
click at [203, 95] on link "Account" at bounding box center [192, 101] width 30 height 13
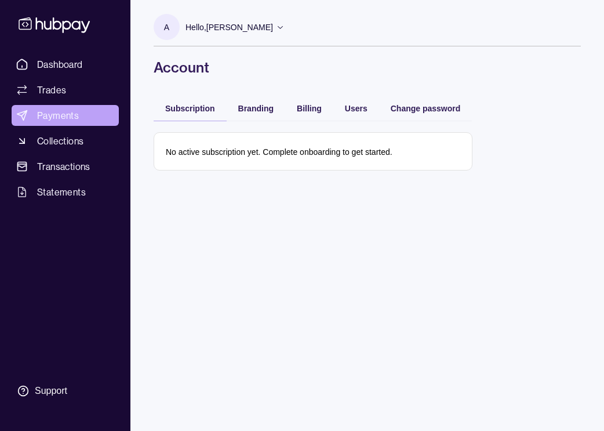
click at [55, 110] on span "Payments" at bounding box center [58, 115] width 42 height 14
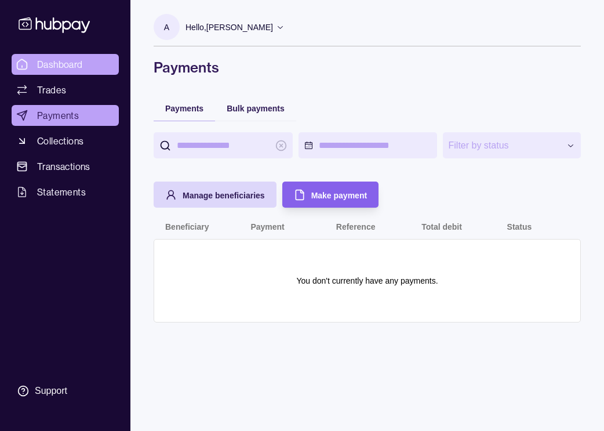
click at [56, 59] on span "Dashboard" at bounding box center [60, 64] width 46 height 14
